Goal: Information Seeking & Learning: Learn about a topic

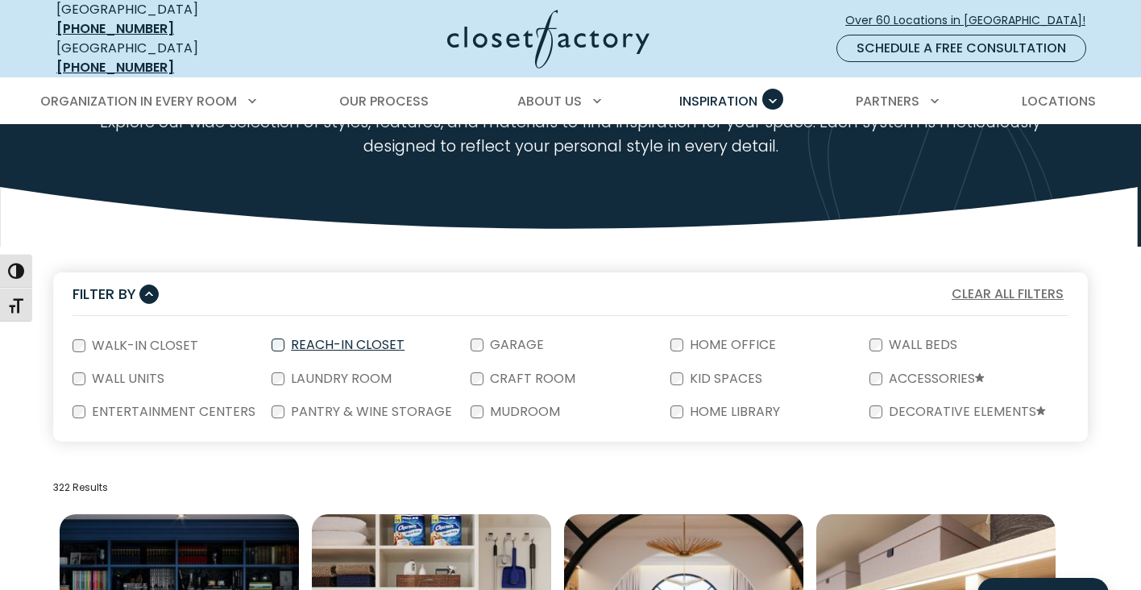
click at [325, 339] on label "Reach-In Closet" at bounding box center [346, 345] width 123 height 13
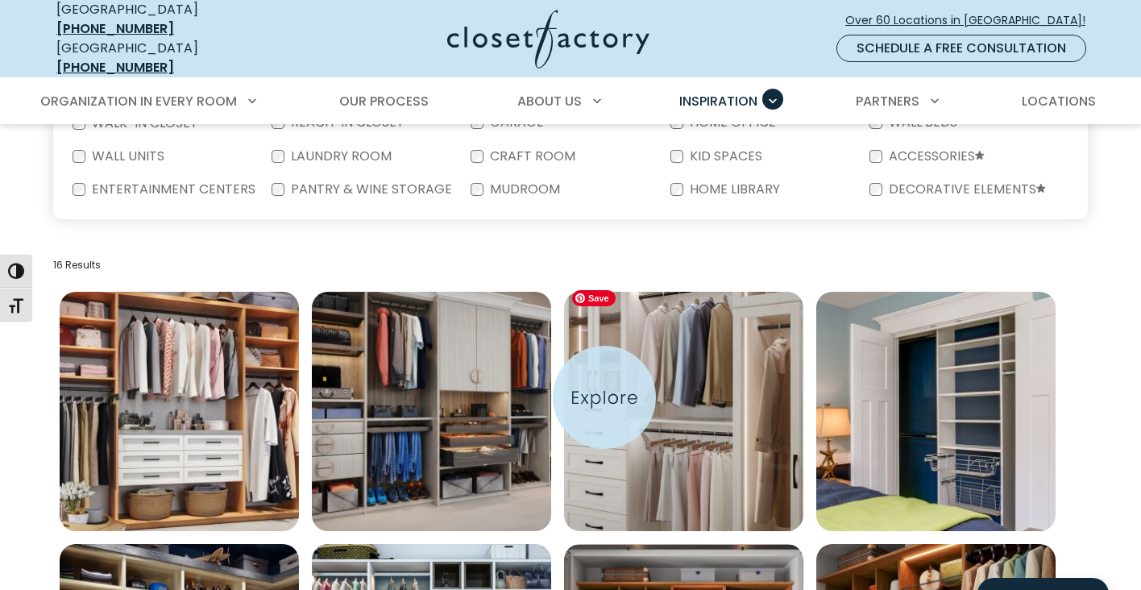
scroll to position [389, 0]
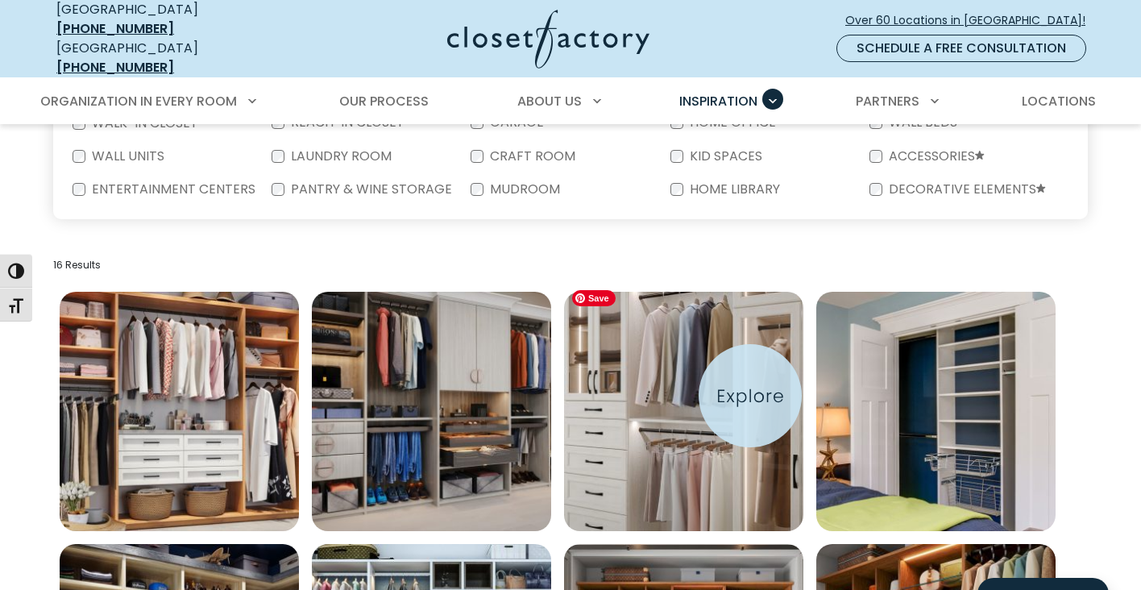
click at [750, 396] on img "Open inspiration gallery to preview enlarged image" at bounding box center [683, 411] width 239 height 239
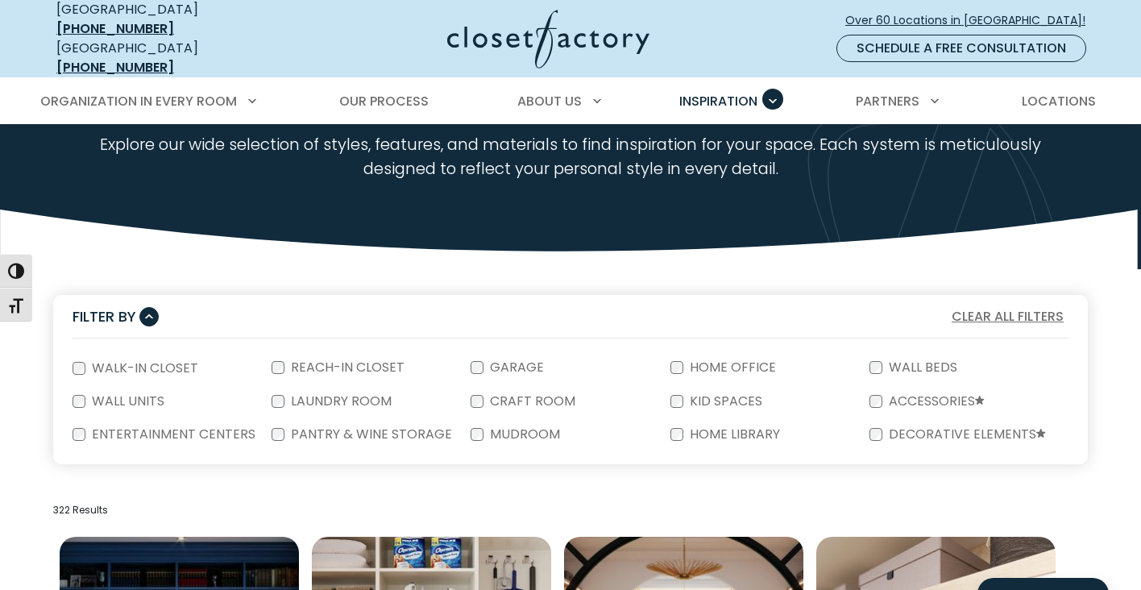
scroll to position [145, 0]
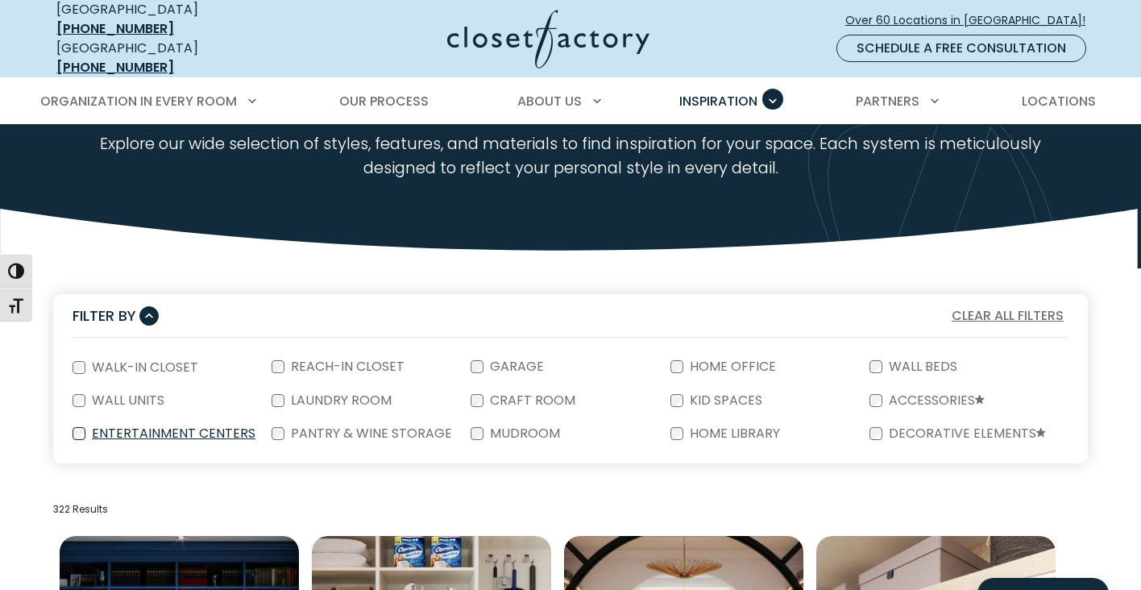
click at [189, 427] on label "Entertainment Centers" at bounding box center [171, 433] width 173 height 13
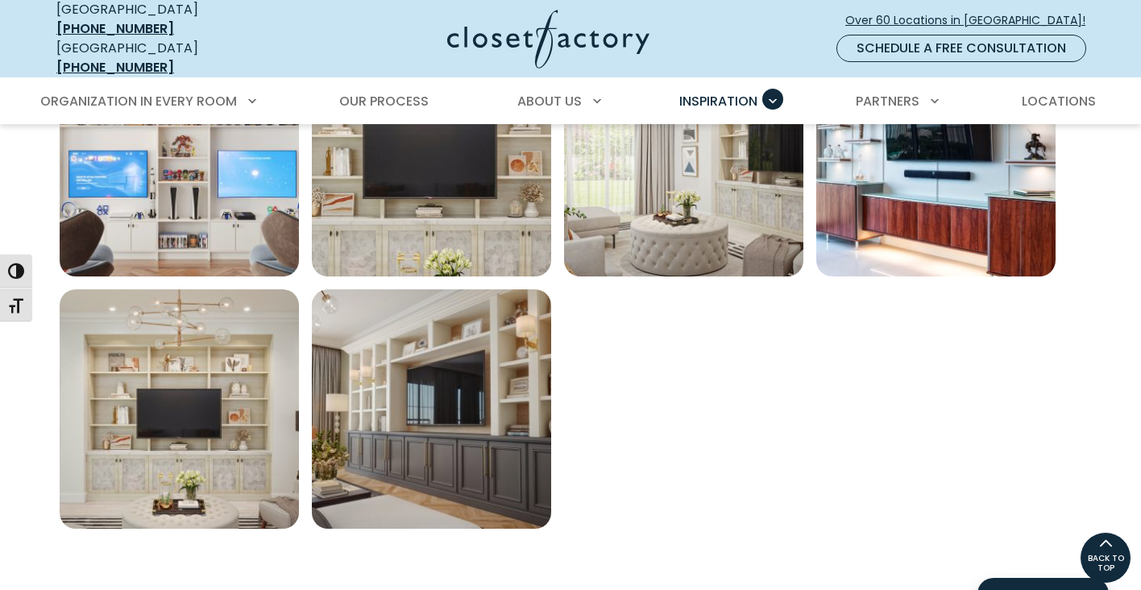
scroll to position [1149, 0]
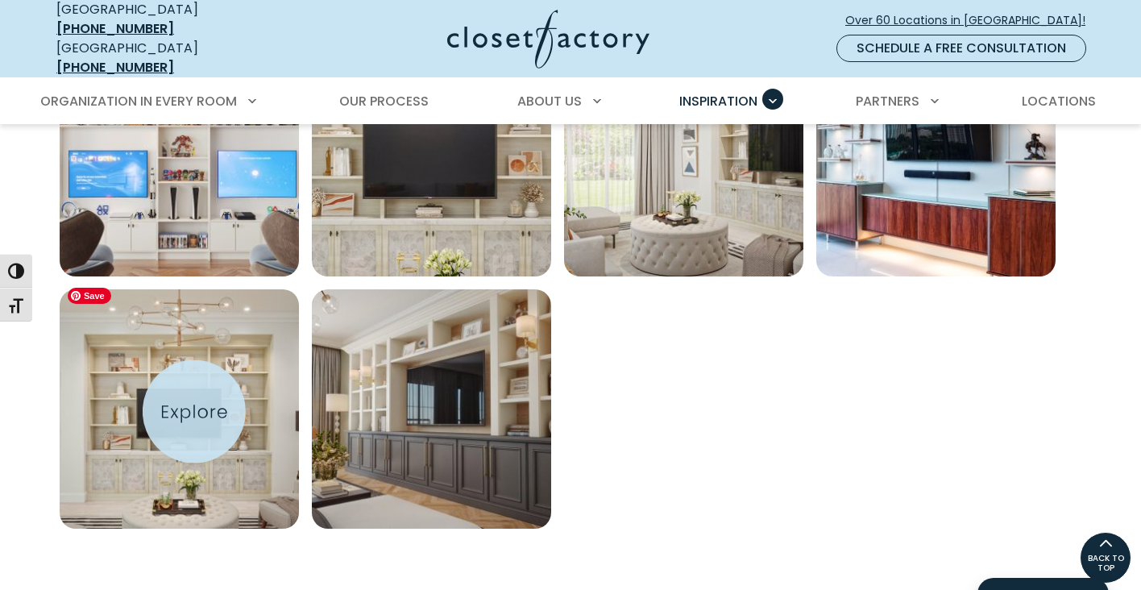
click at [182, 409] on img "Open inspiration gallery to preview enlarged image" at bounding box center [179, 408] width 239 height 239
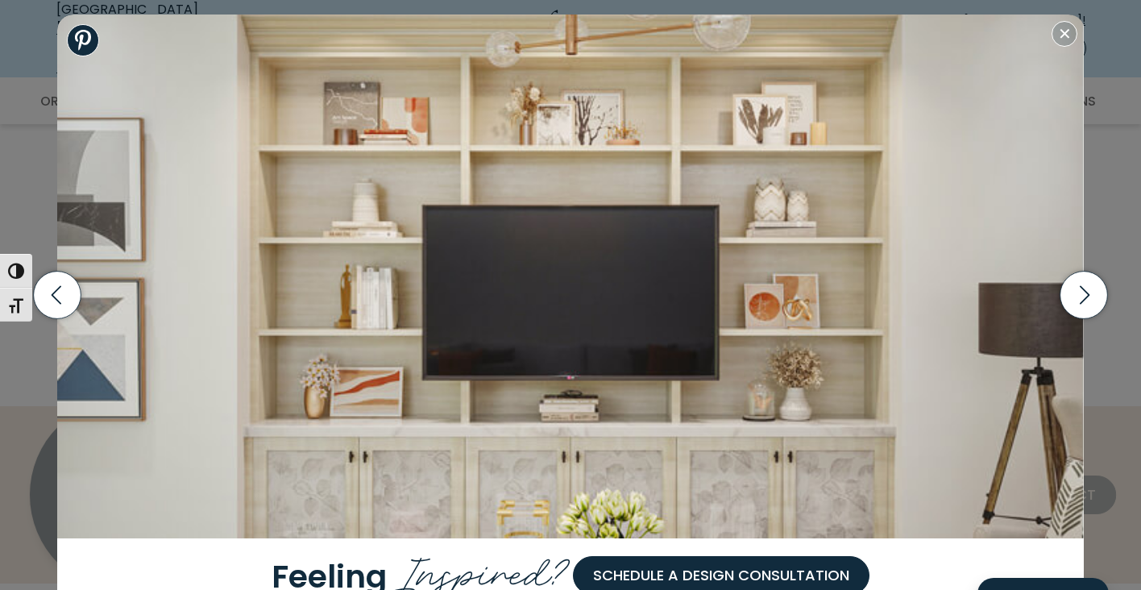
scroll to position [1367, 0]
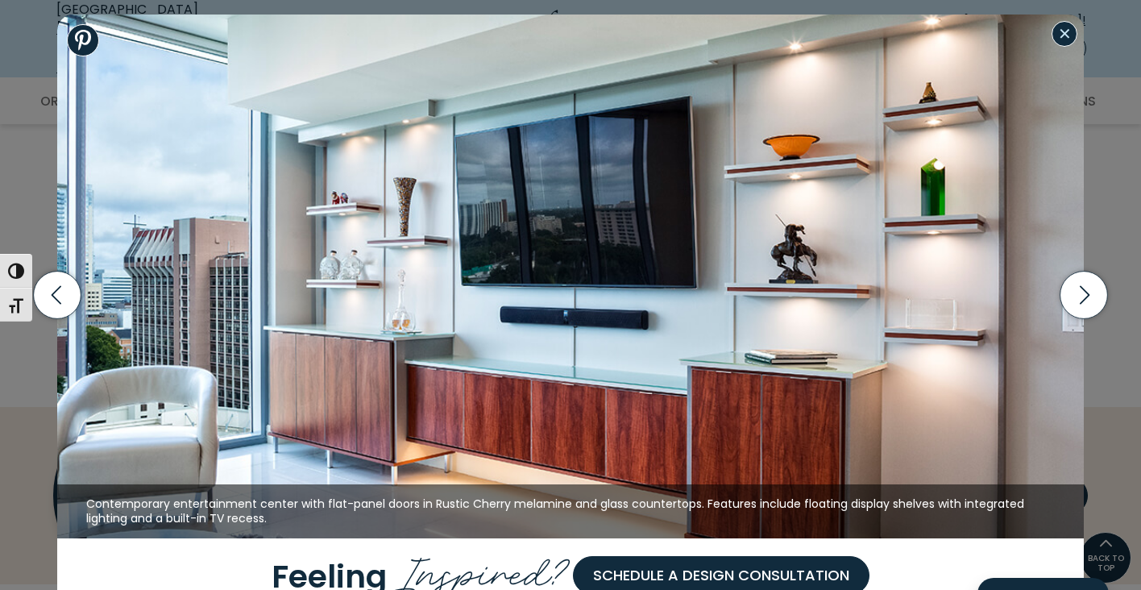
click at [1066, 40] on button "Close modal" at bounding box center [1065, 34] width 26 height 26
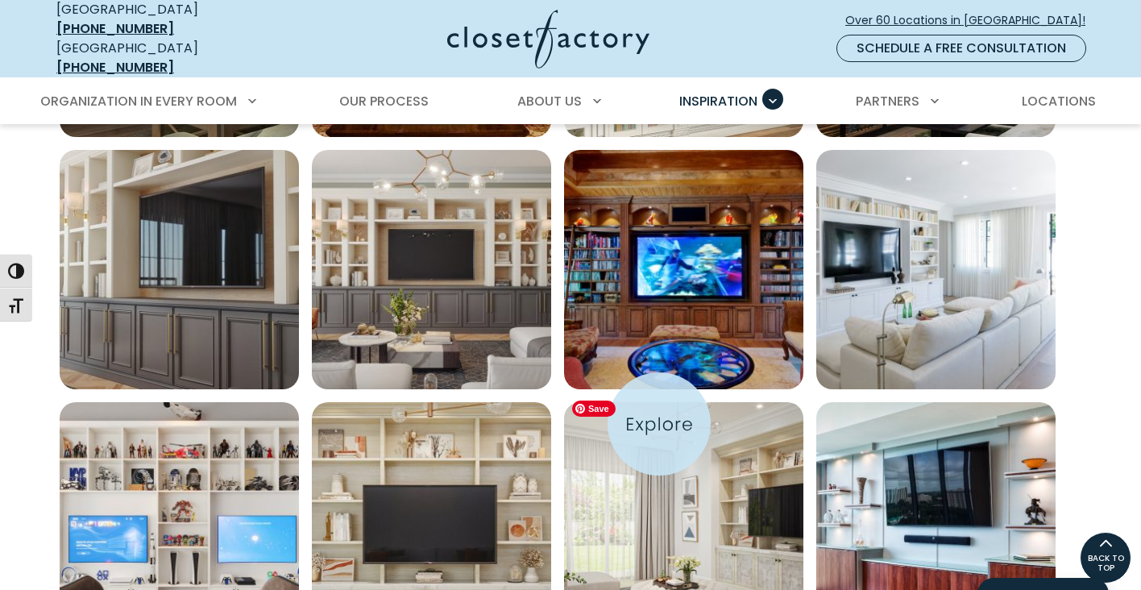
scroll to position [783, 0]
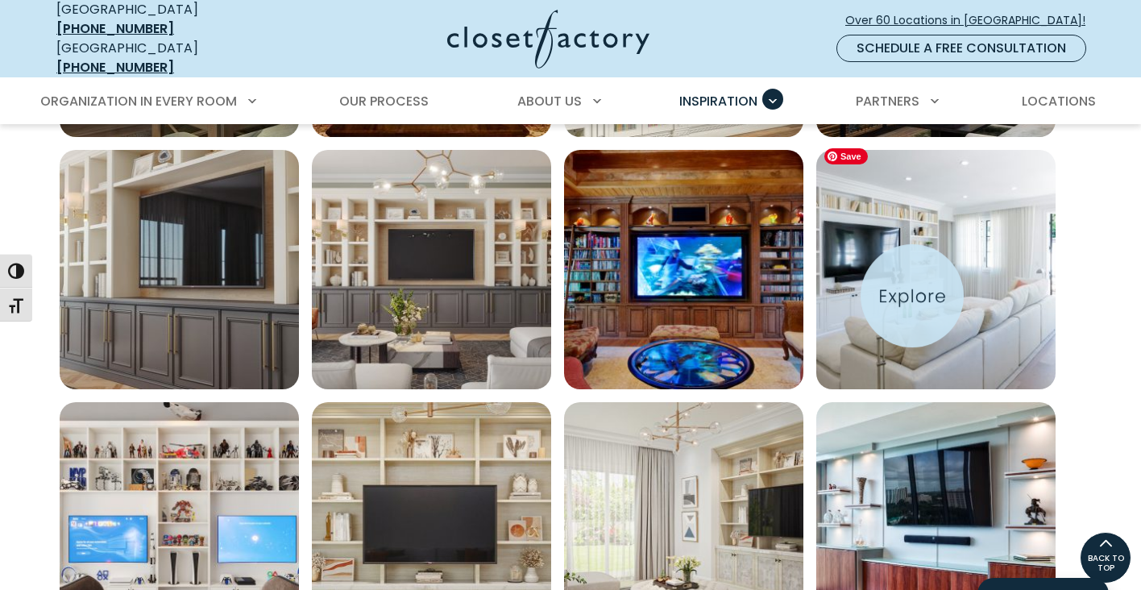
click at [912, 296] on img "Open inspiration gallery to preview enlarged image" at bounding box center [935, 269] width 239 height 239
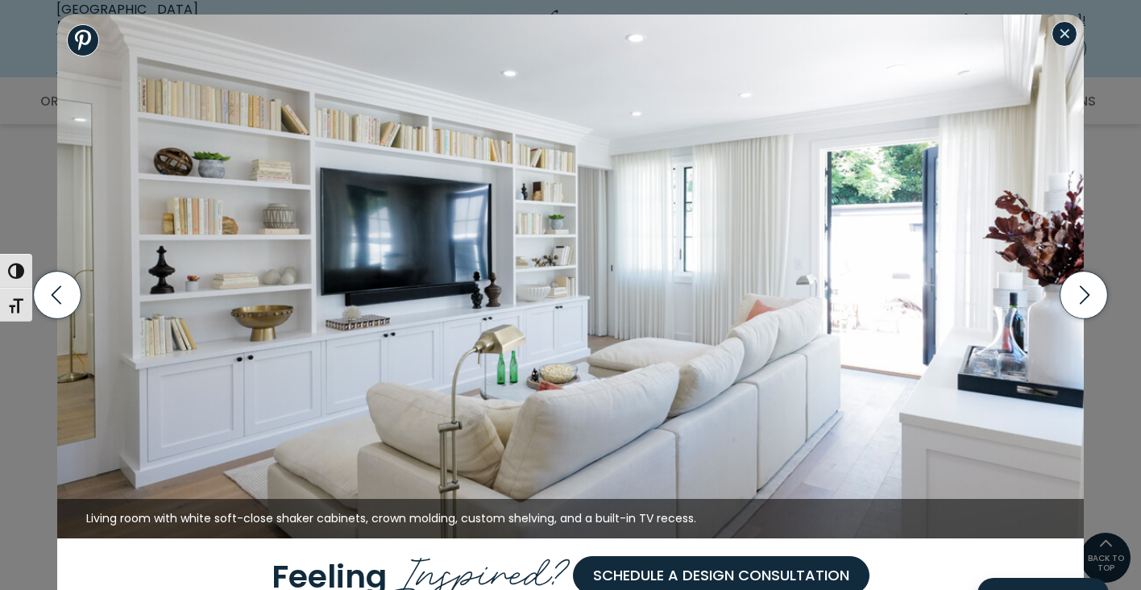
click at [1060, 39] on button "Close modal" at bounding box center [1065, 34] width 26 height 26
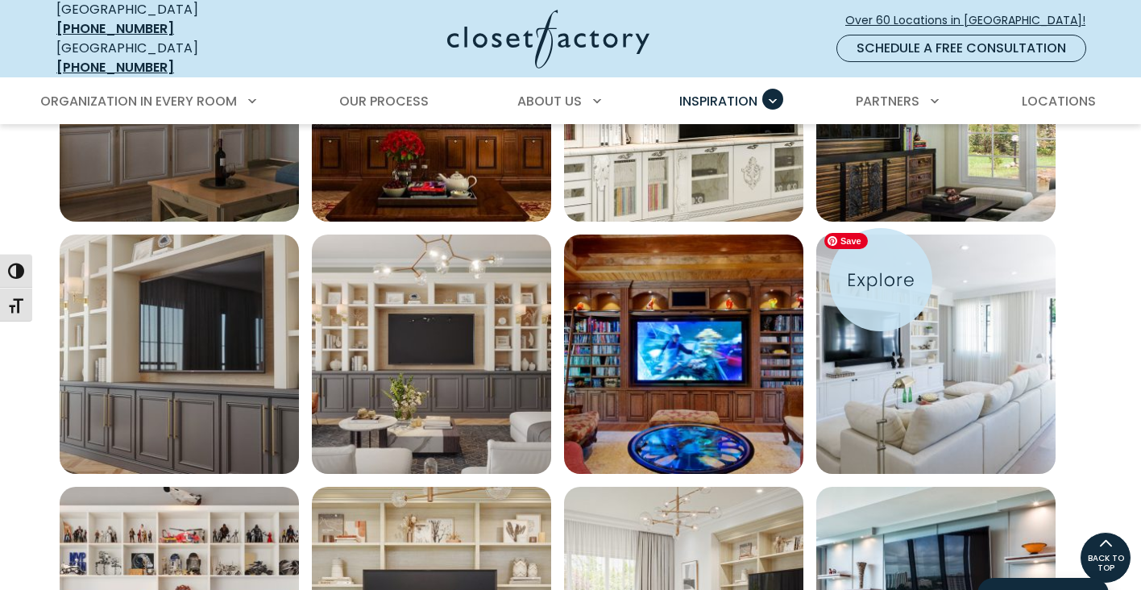
scroll to position [682, 0]
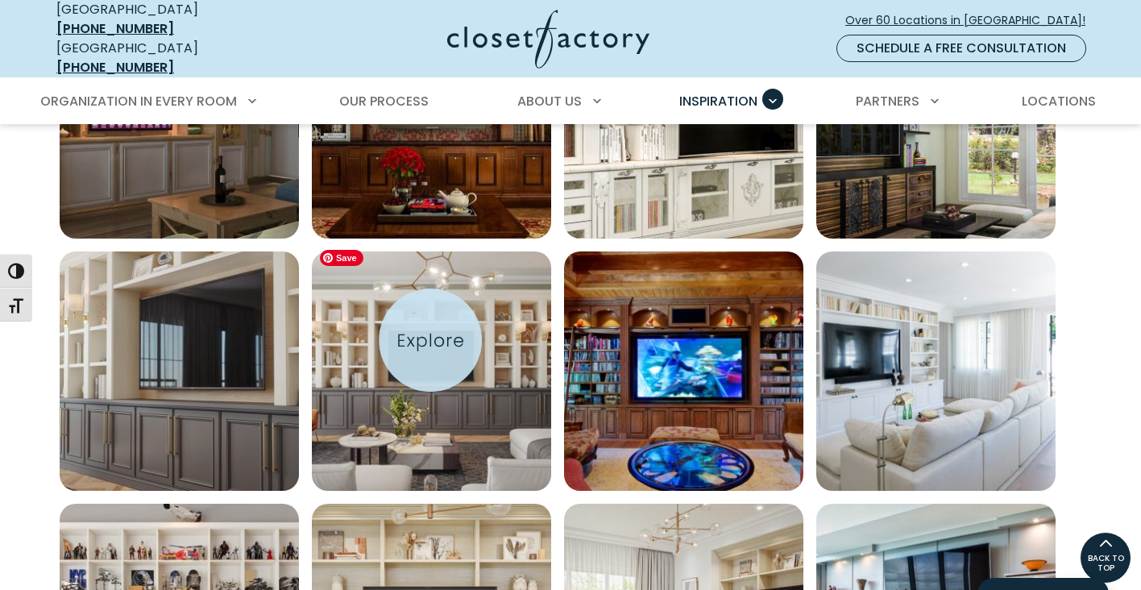
click at [430, 341] on img "Open inspiration gallery to preview enlarged image" at bounding box center [431, 370] width 239 height 239
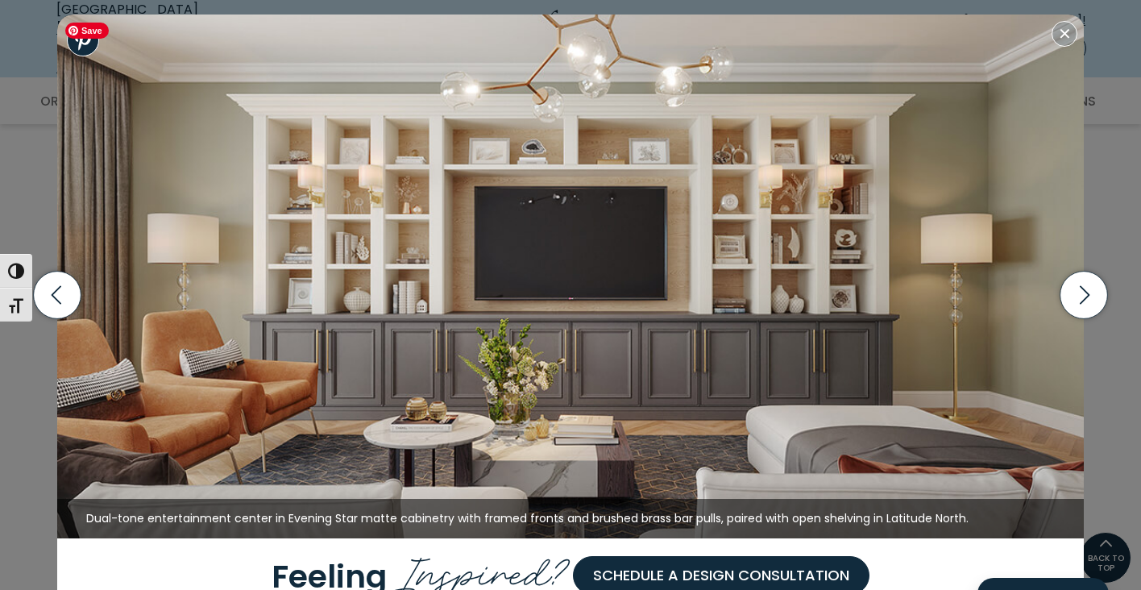
click at [1065, 48] on img at bounding box center [571, 277] width 1028 height 524
click at [1066, 31] on button "Close modal" at bounding box center [1065, 34] width 26 height 26
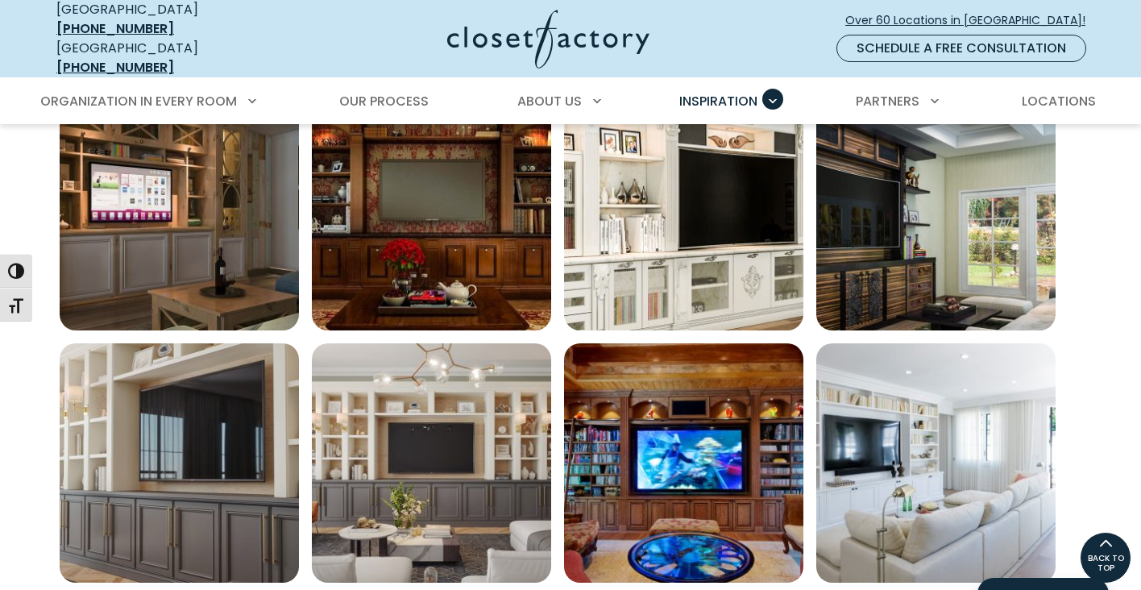
scroll to position [573, 0]
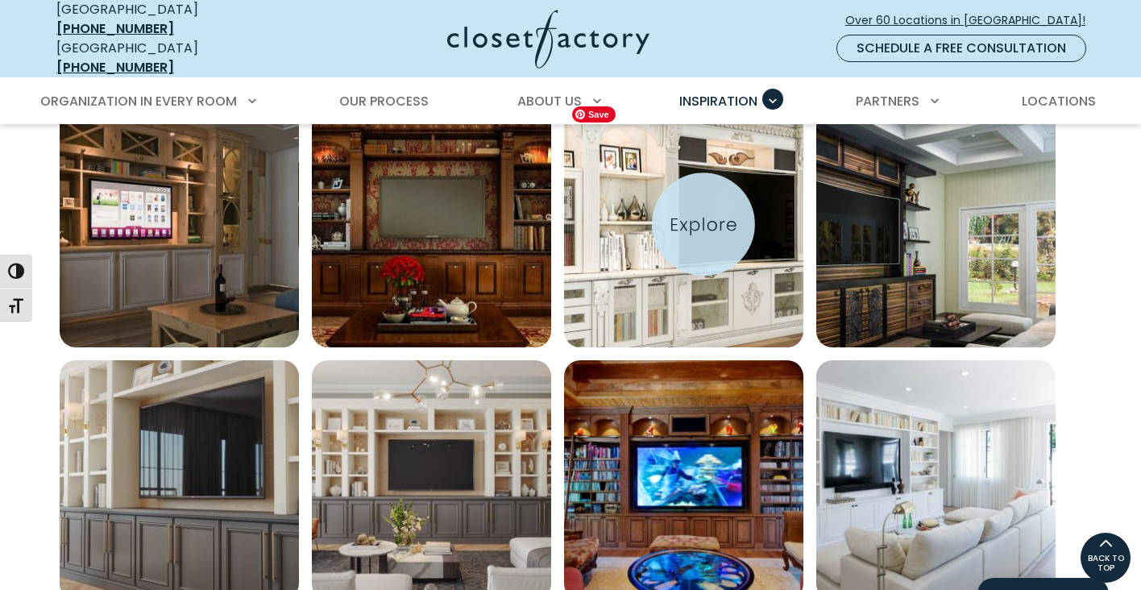
click at [704, 224] on img "Open inspiration gallery to preview enlarged image" at bounding box center [683, 227] width 239 height 239
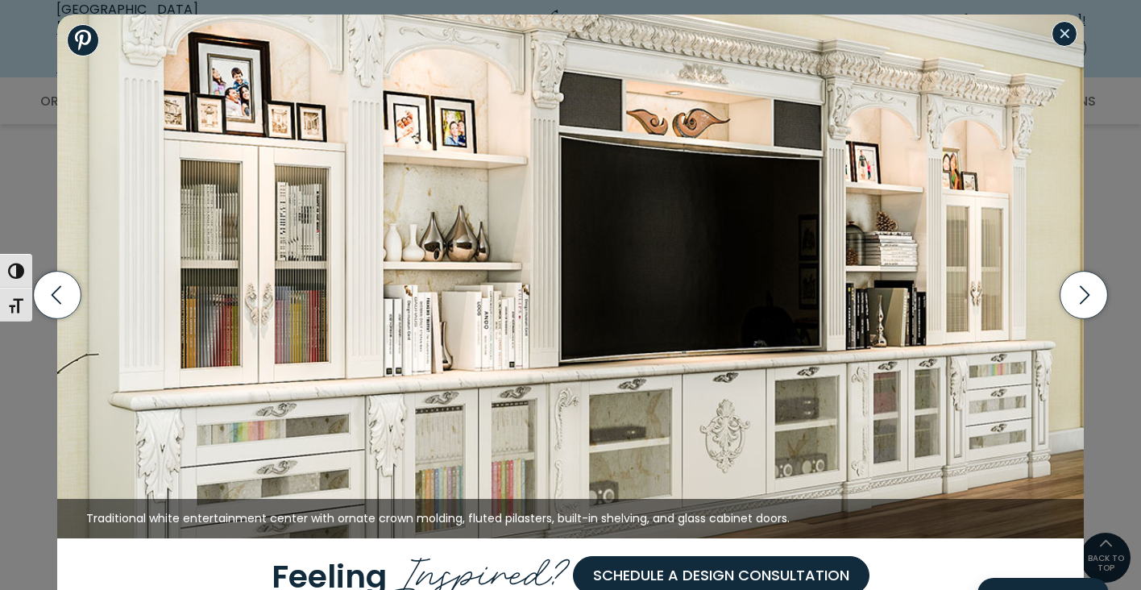
click at [1066, 41] on button "Close modal" at bounding box center [1065, 34] width 26 height 26
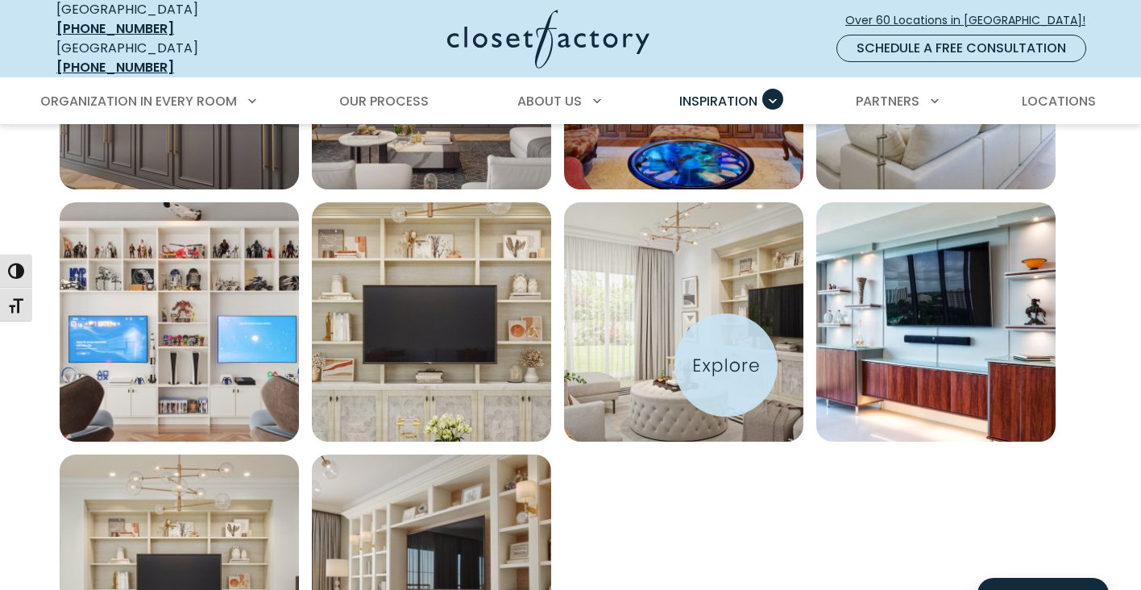
scroll to position [992, 0]
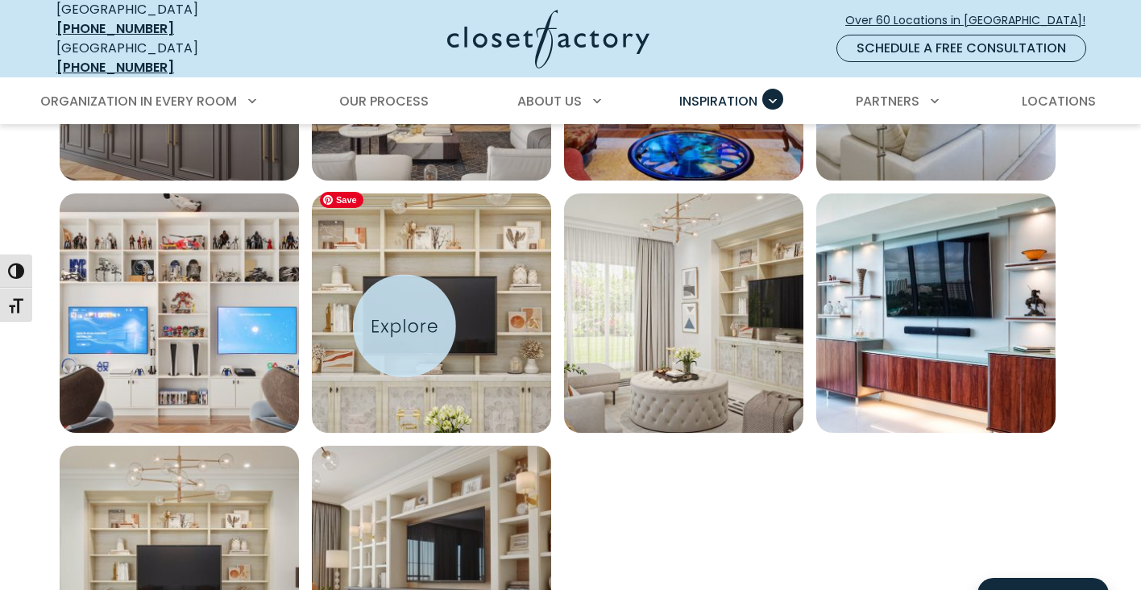
click at [405, 326] on img "Open inspiration gallery to preview enlarged image" at bounding box center [431, 312] width 239 height 239
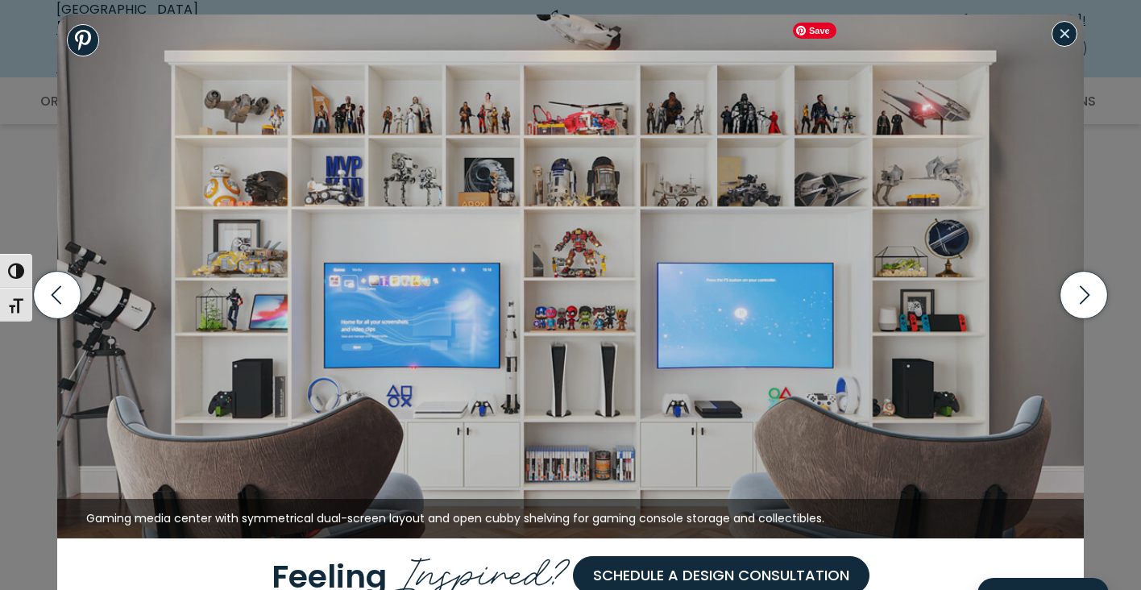
click at [1065, 36] on button "Close modal" at bounding box center [1065, 34] width 26 height 26
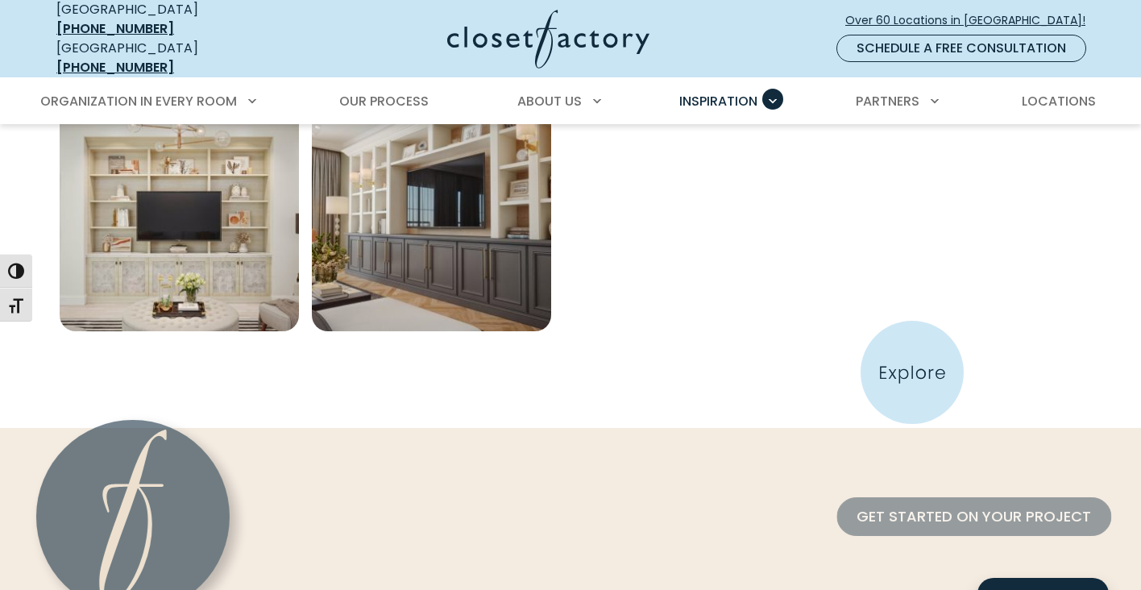
scroll to position [1344, 0]
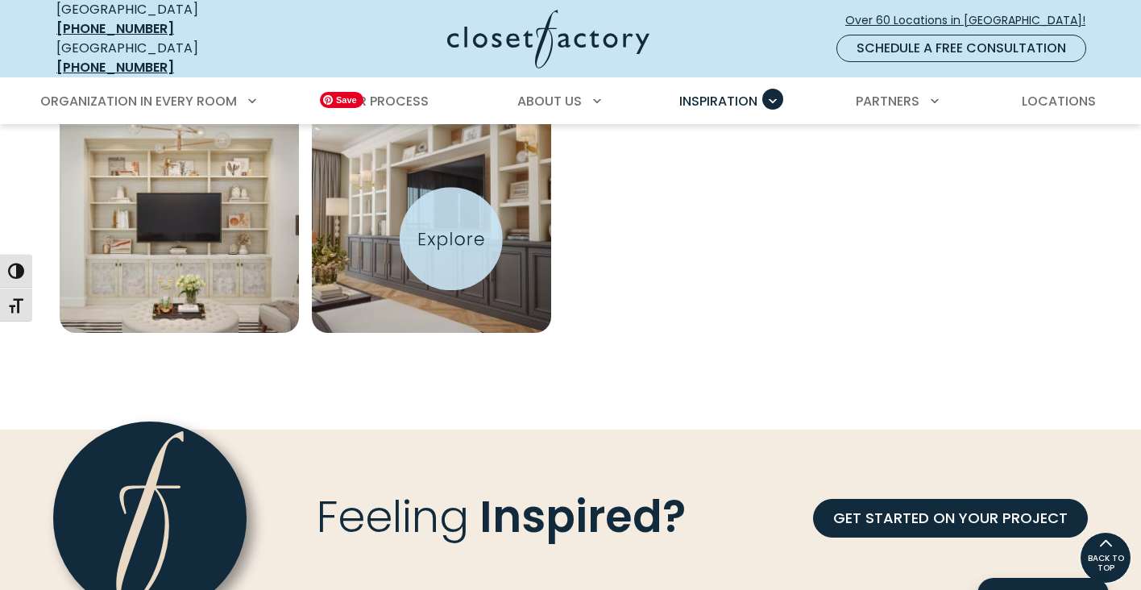
click at [451, 239] on img "Open inspiration gallery to preview enlarged image" at bounding box center [431, 212] width 239 height 239
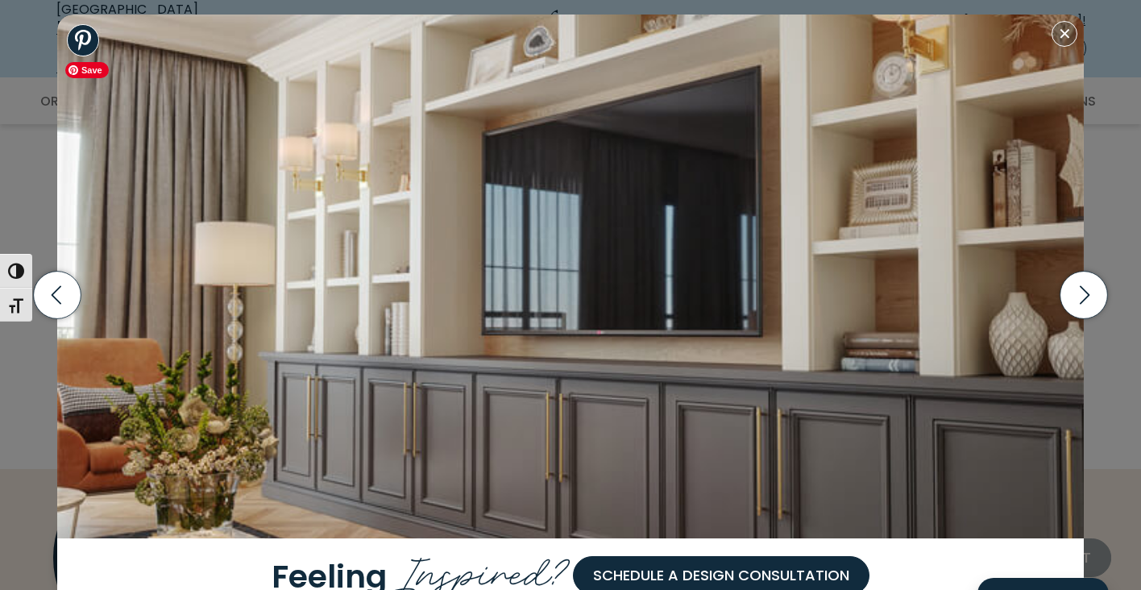
scroll to position [1307, 0]
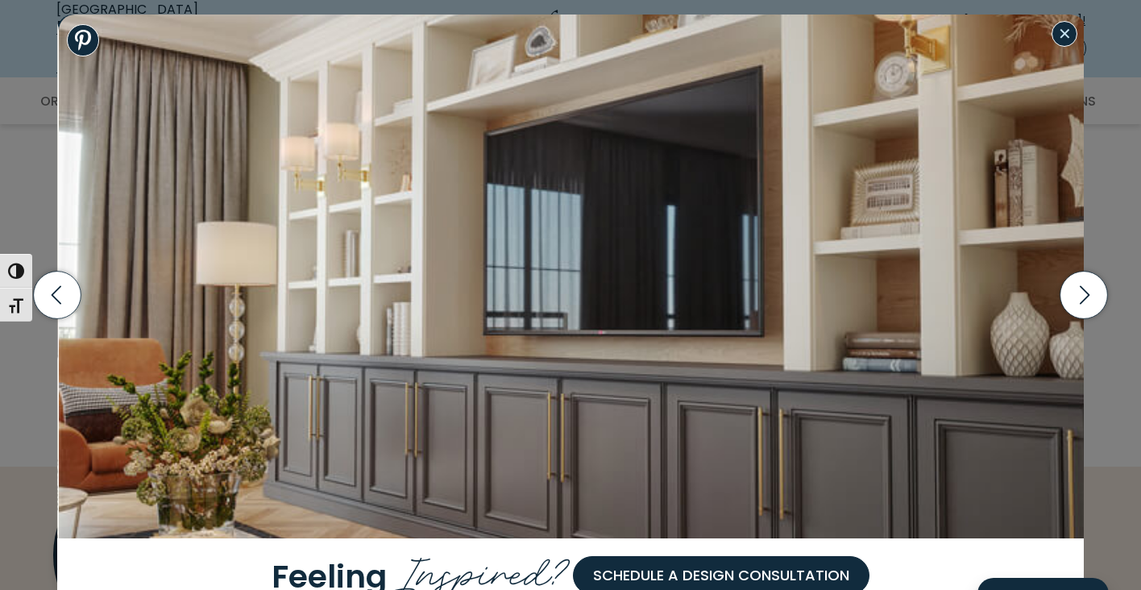
click at [1069, 42] on button "Close modal" at bounding box center [1065, 34] width 26 height 26
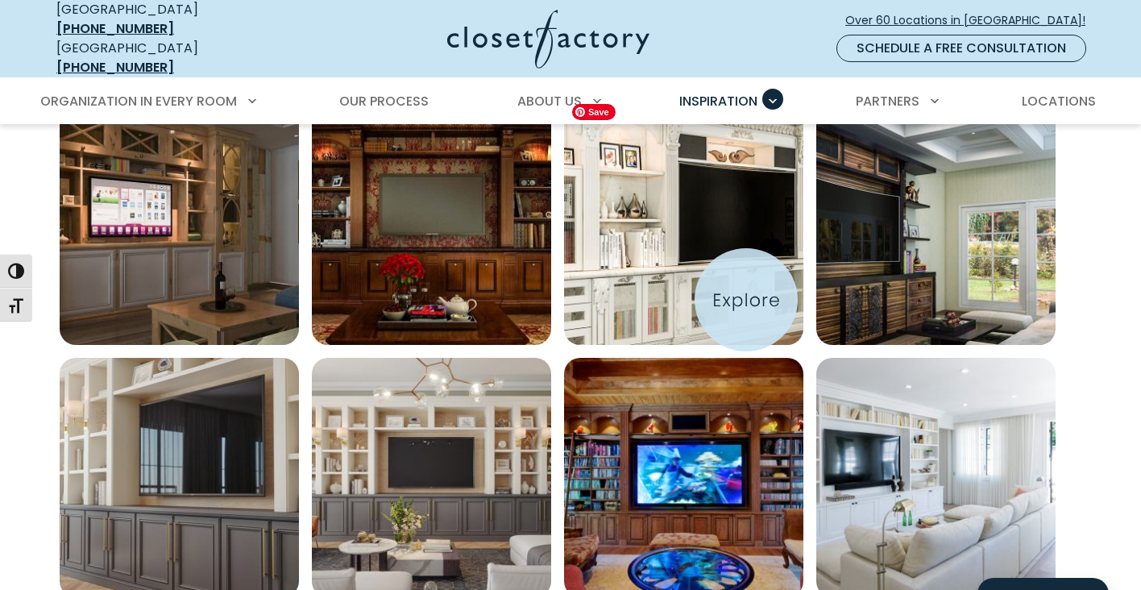
scroll to position [604, 0]
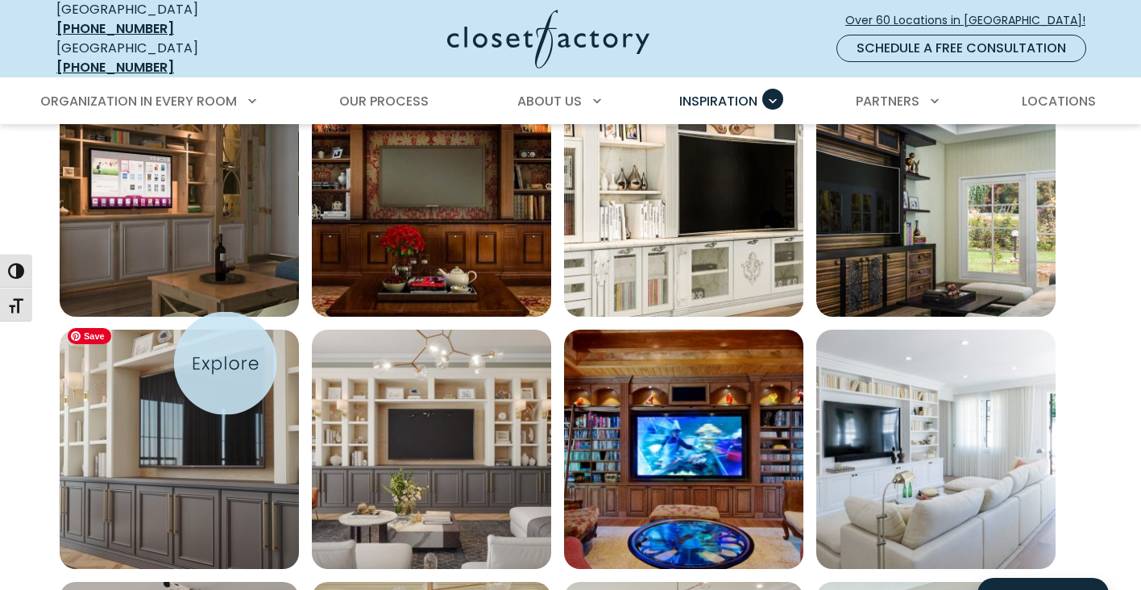
click at [208, 372] on img "Open inspiration gallery to preview enlarged image" at bounding box center [179, 449] width 239 height 239
